Goal: Task Accomplishment & Management: Use online tool/utility

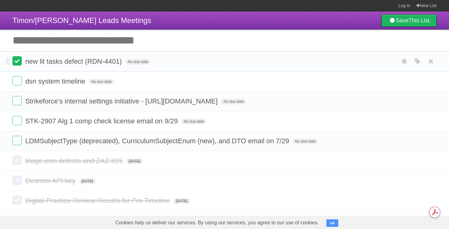
click at [19, 65] on label at bounding box center [16, 60] width 9 height 9
click at [18, 84] on label at bounding box center [16, 80] width 9 height 9
click at [18, 105] on label at bounding box center [16, 100] width 9 height 9
click at [20, 124] on label at bounding box center [16, 120] width 9 height 9
click at [16, 63] on label at bounding box center [16, 60] width 9 height 9
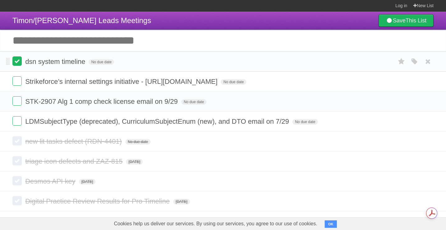
click at [18, 59] on label at bounding box center [16, 60] width 9 height 9
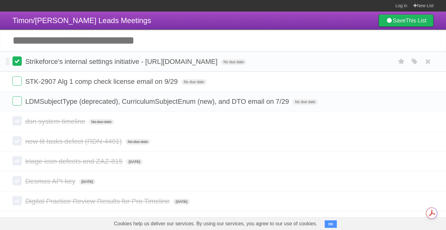
click at [20, 62] on label at bounding box center [16, 60] width 9 height 9
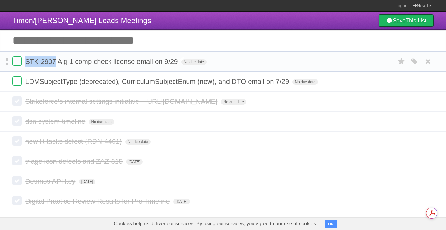
drag, startPoint x: 26, startPoint y: 64, endPoint x: 55, endPoint y: 62, distance: 29.6
click at [55, 62] on span "STK-2907 Alg 1 comp check license email on 9/29" at bounding box center [102, 62] width 154 height 8
